Goal: Information Seeking & Learning: Learn about a topic

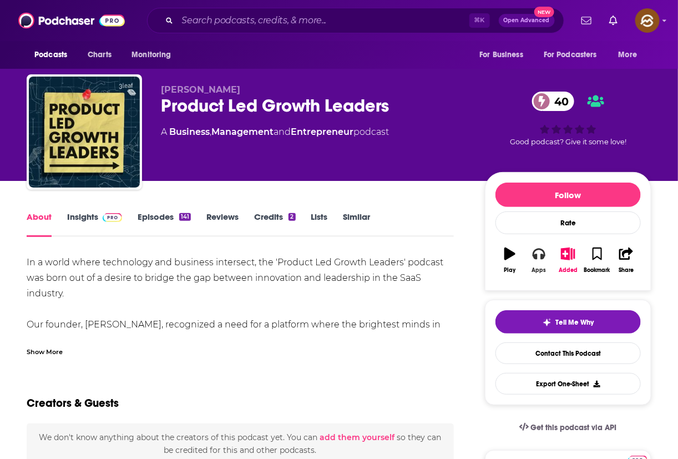
click at [549, 265] on button "Apps" at bounding box center [539, 260] width 29 height 40
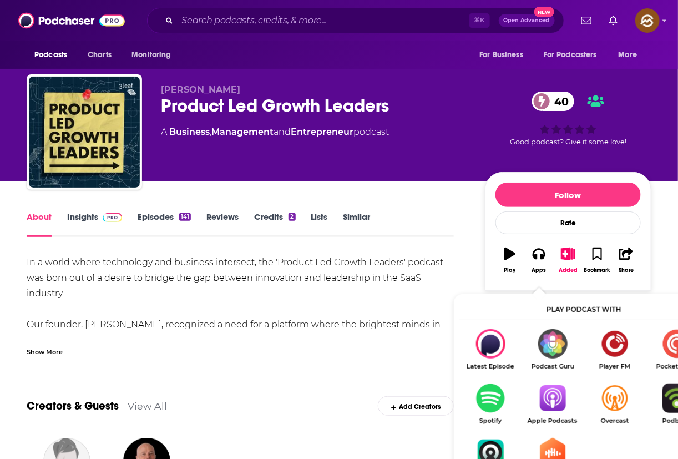
click at [546, 402] on img "Show Listen On dropdown" at bounding box center [553, 398] width 62 height 29
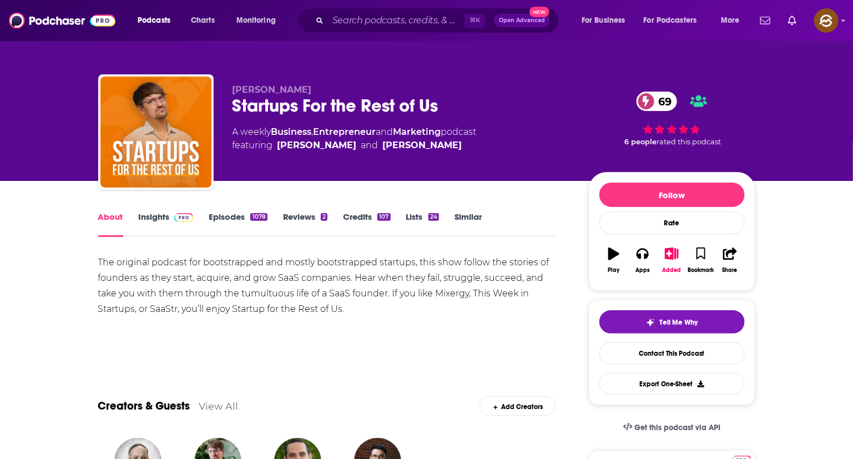
click at [266, 110] on div "Startups For the Rest of Us 69" at bounding box center [402, 106] width 339 height 22
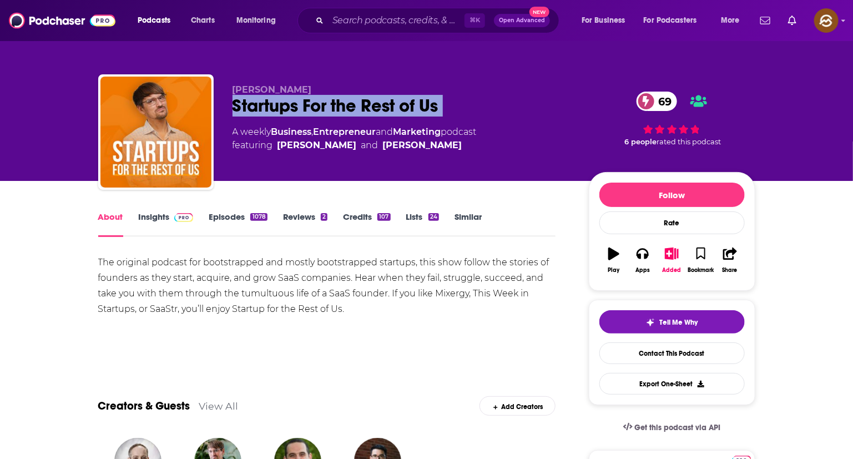
drag, startPoint x: 266, startPoint y: 110, endPoint x: 450, endPoint y: 111, distance: 183.7
copy div "Startups For the Rest of Us 69"
click at [450, 111] on div "Startups For the Rest of Us 69" at bounding box center [402, 106] width 339 height 22
click at [650, 255] on button "Apps" at bounding box center [642, 260] width 29 height 40
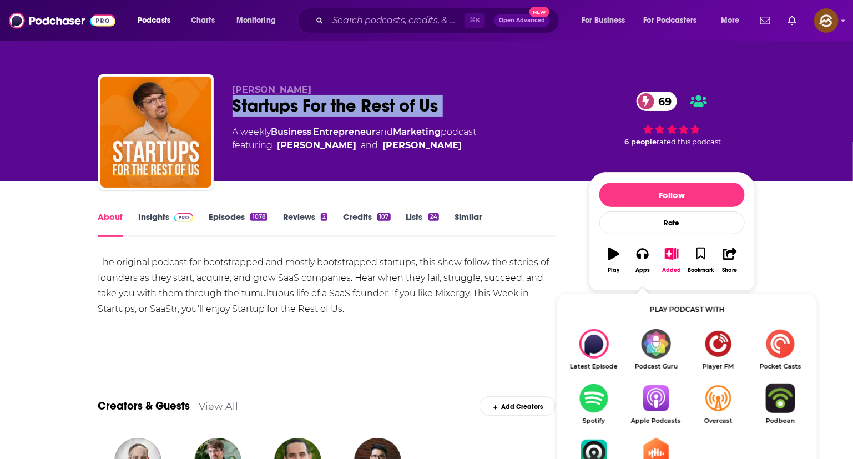
click at [646, 399] on img "Show Listen On dropdown" at bounding box center [656, 398] width 62 height 29
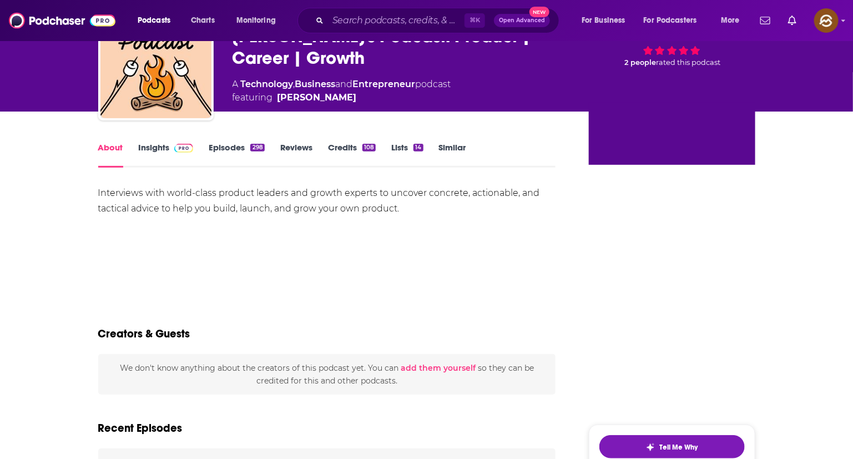
scroll to position [73, 0]
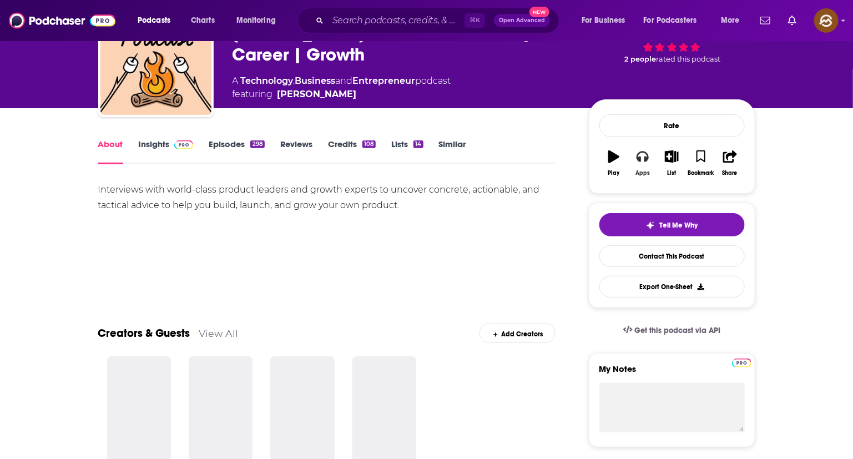
click at [648, 164] on button "Apps" at bounding box center [642, 163] width 29 height 40
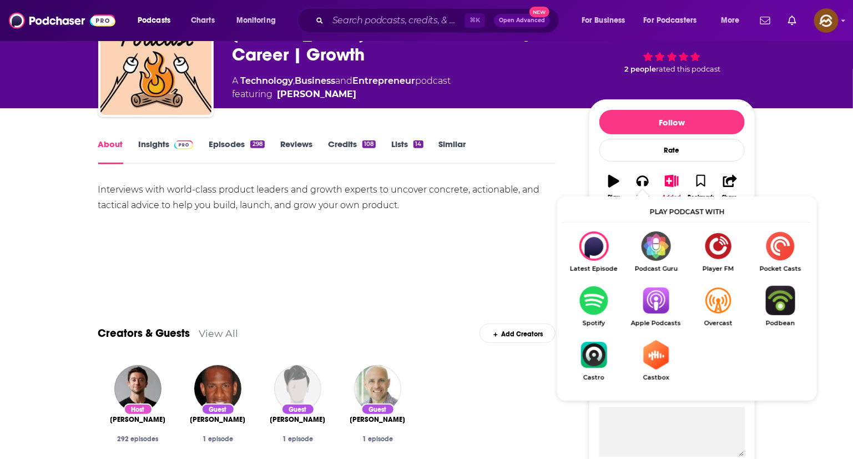
click at [649, 299] on img "Show Listen On dropdown" at bounding box center [656, 300] width 62 height 29
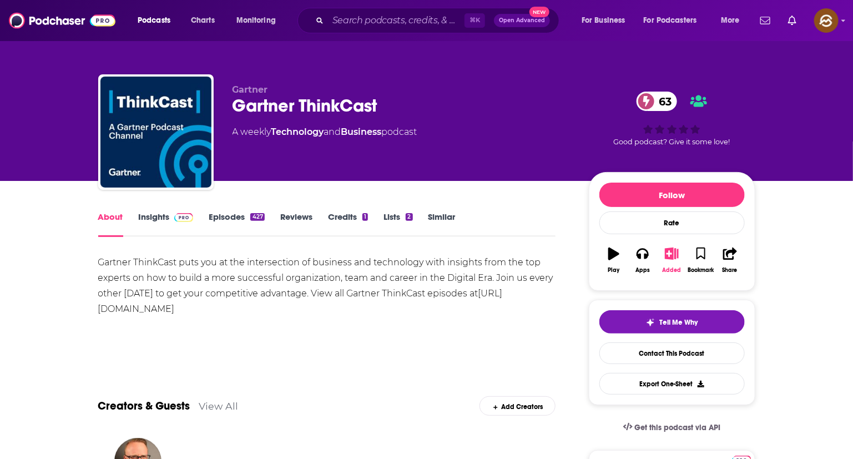
click at [660, 264] on button "Added" at bounding box center [671, 260] width 29 height 40
click at [640, 255] on icon "button" at bounding box center [643, 254] width 12 height 12
click at [635, 252] on button "Apps" at bounding box center [642, 260] width 29 height 40
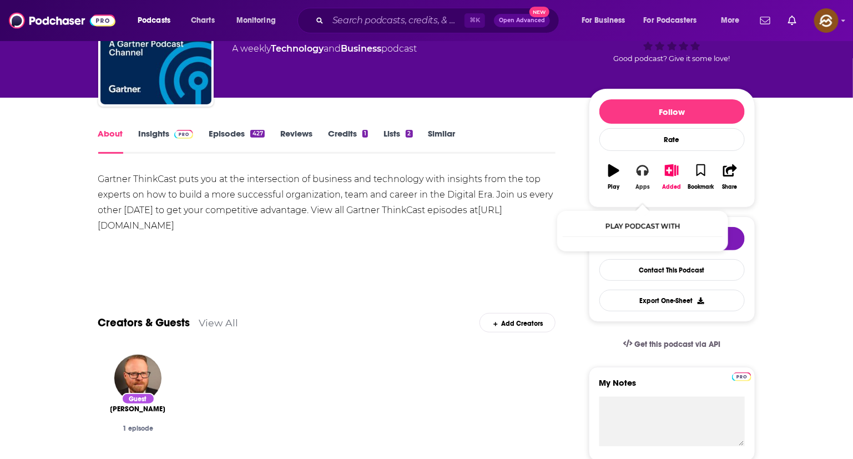
scroll to position [165, 0]
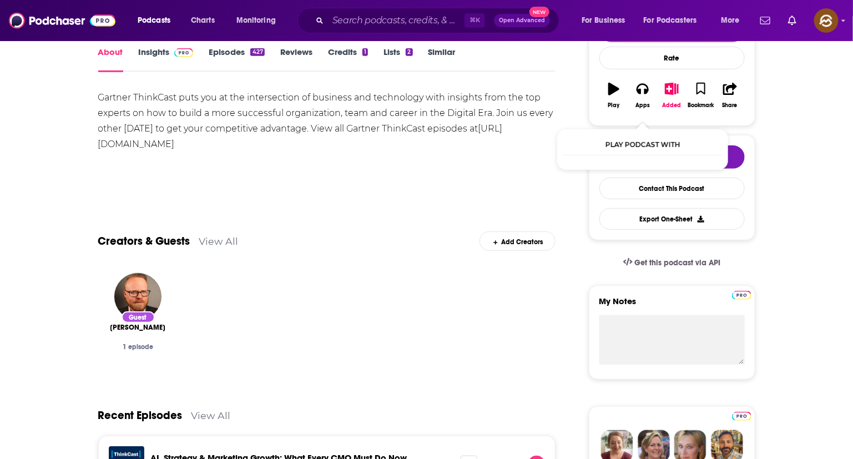
click at [646, 95] on icon "button" at bounding box center [643, 89] width 12 height 11
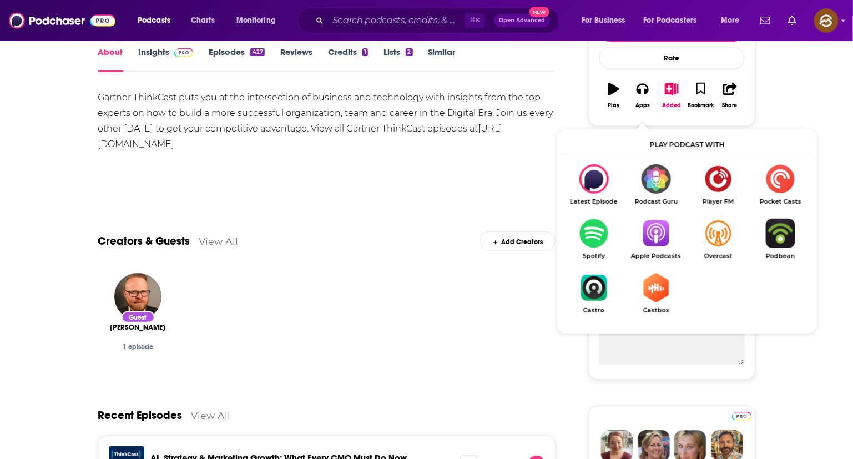
click at [651, 245] on img "Show Listen On dropdown" at bounding box center [656, 233] width 62 height 29
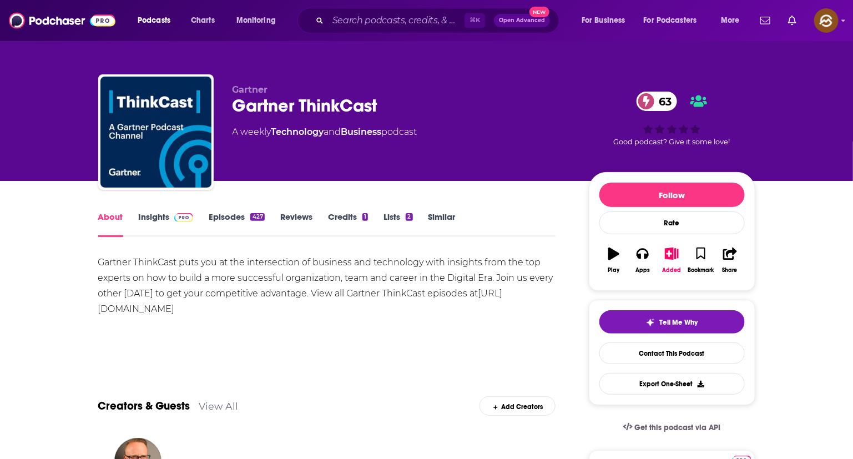
click at [152, 223] on link "Insights" at bounding box center [166, 224] width 55 height 26
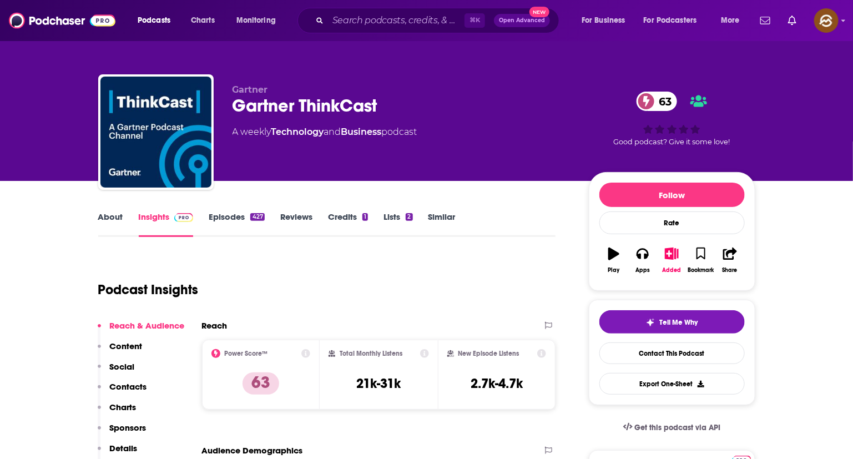
click at [134, 392] on button "Contacts" at bounding box center [122, 391] width 49 height 21
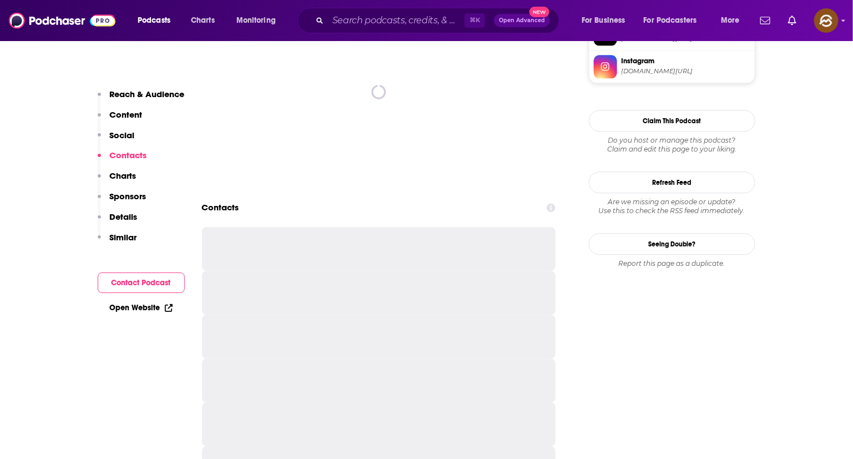
click at [122, 223] on button "Details" at bounding box center [118, 221] width 40 height 21
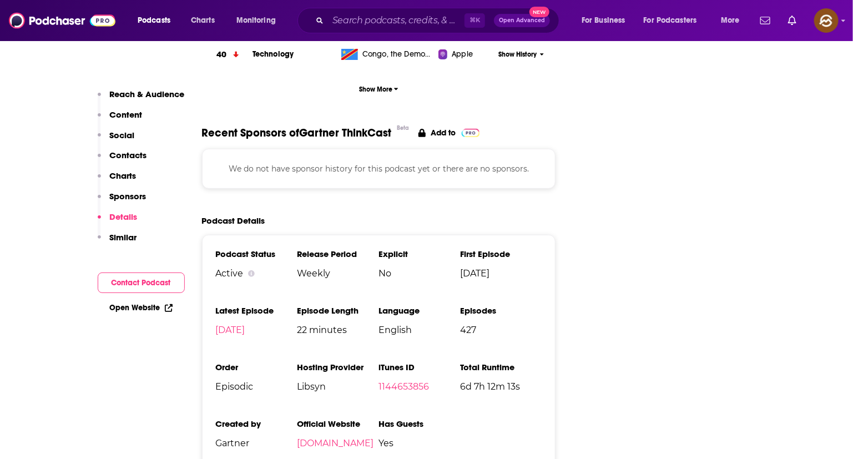
scroll to position [1802, 0]
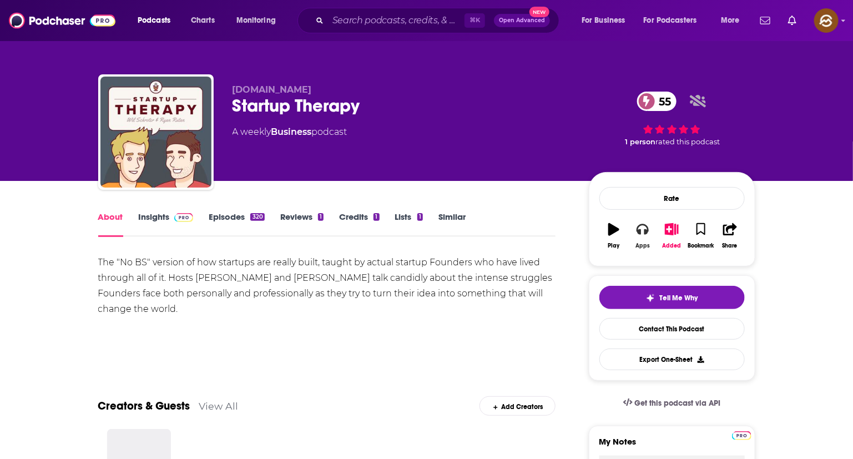
click at [653, 229] on button "Apps" at bounding box center [642, 236] width 29 height 40
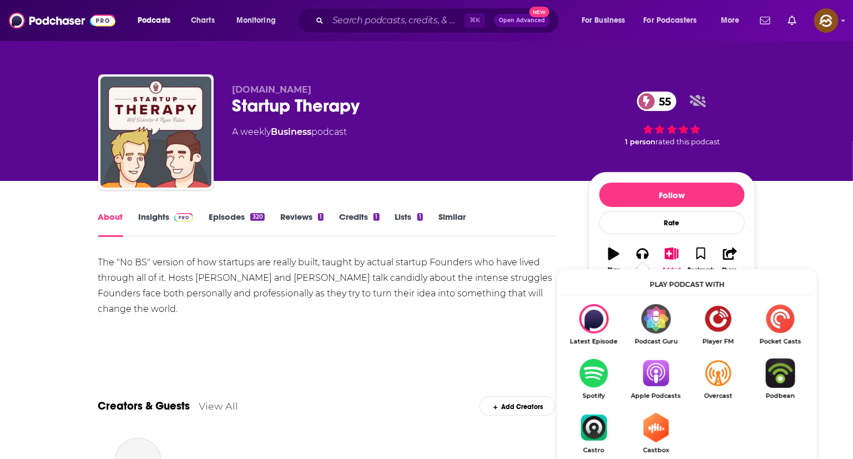
click at [652, 371] on img "Show Listen On dropdown" at bounding box center [656, 373] width 62 height 29
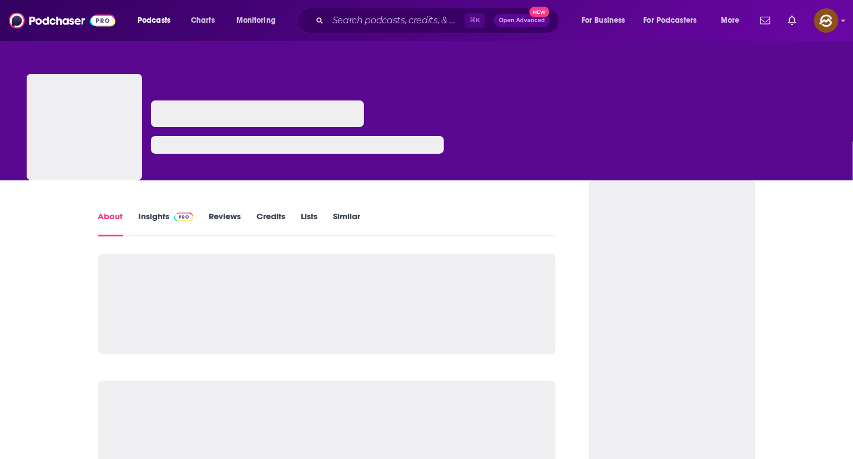
click at [150, 221] on link "Insights" at bounding box center [166, 224] width 55 height 26
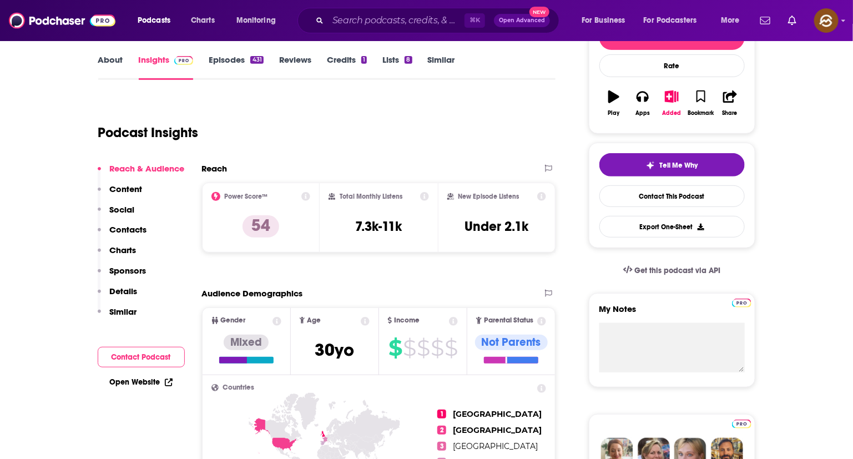
click at [129, 226] on p "Contacts" at bounding box center [128, 229] width 37 height 11
